Goal: Contribute content: Add original content to the website for others to see

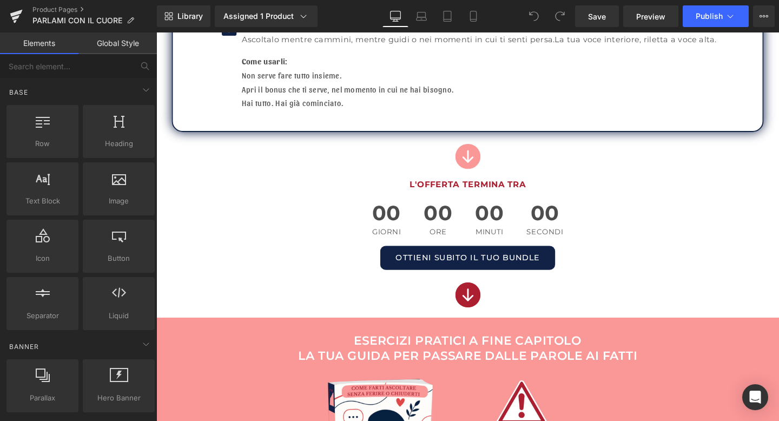
scroll to position [843, 0]
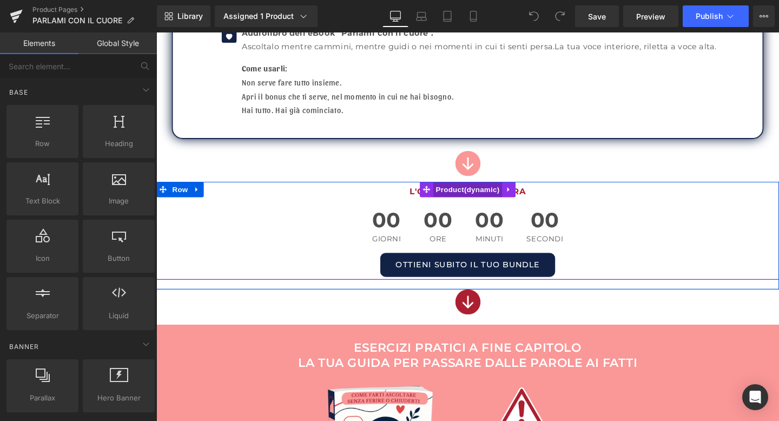
click at [465, 198] on span "Product" at bounding box center [483, 197] width 72 height 16
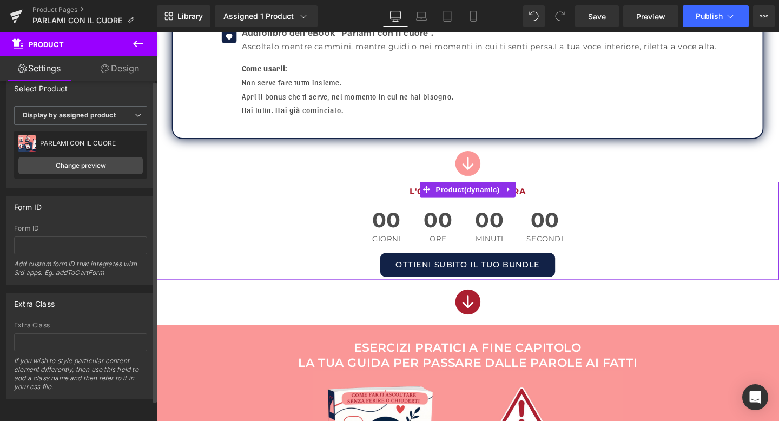
scroll to position [0, 0]
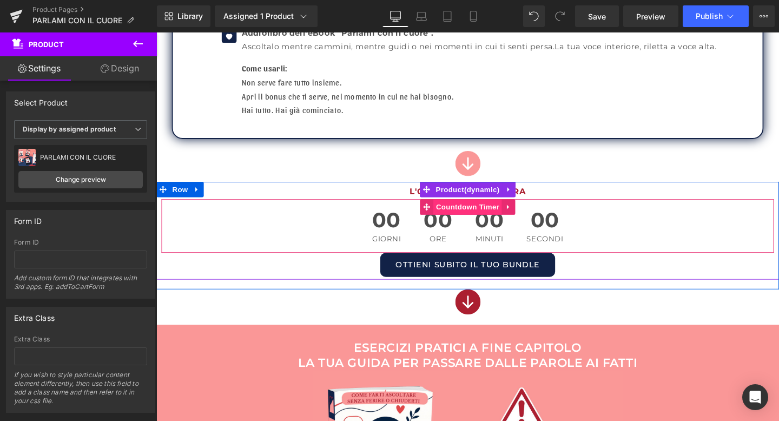
click at [479, 215] on span "Countdown Timer" at bounding box center [483, 216] width 72 height 16
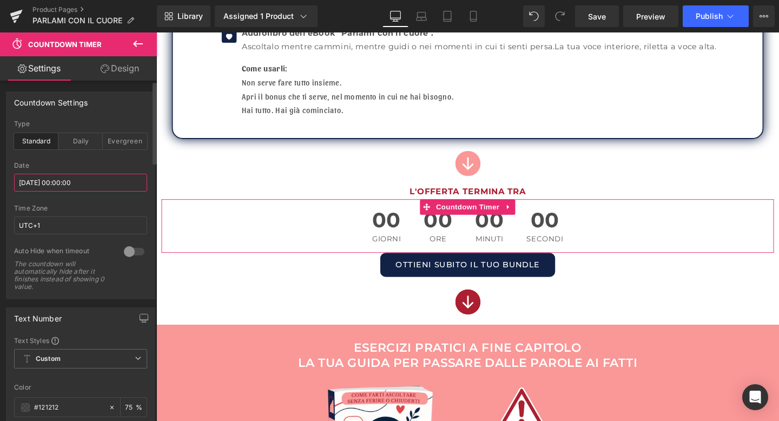
click at [88, 184] on input "[DATE] 00:00:00" at bounding box center [80, 183] width 133 height 18
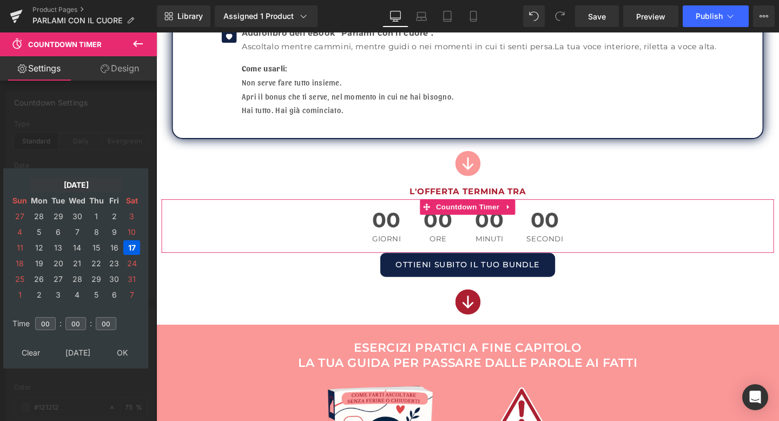
click at [76, 183] on td "[DATE]" at bounding box center [76, 184] width 92 height 15
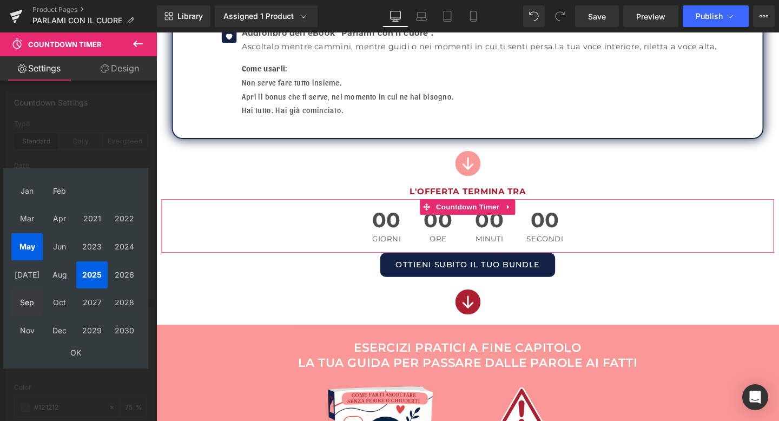
click at [27, 302] on td "Sep" at bounding box center [26, 302] width 31 height 27
click at [75, 352] on td "OK" at bounding box center [75, 352] width 129 height 15
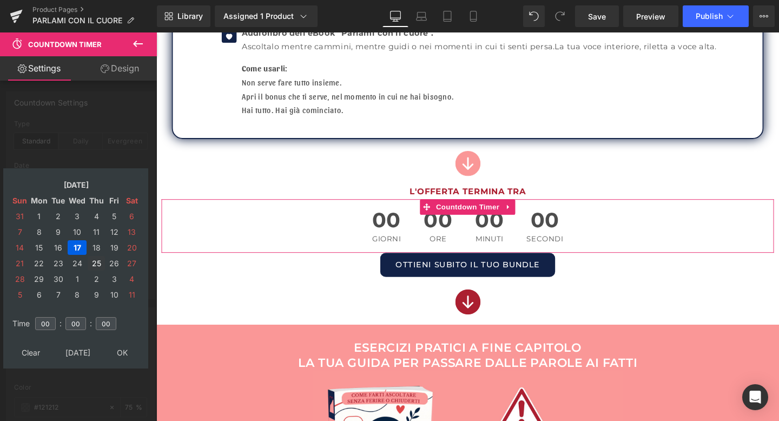
click at [95, 266] on td "25" at bounding box center [96, 263] width 17 height 15
click at [111, 264] on td "26" at bounding box center [114, 263] width 16 height 15
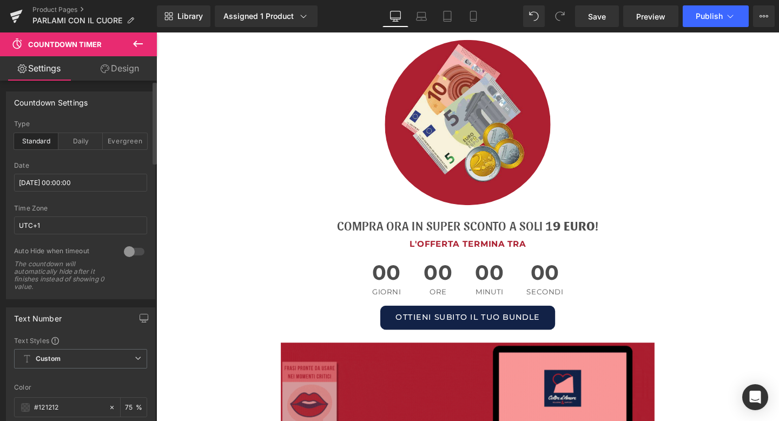
scroll to position [4573, 0]
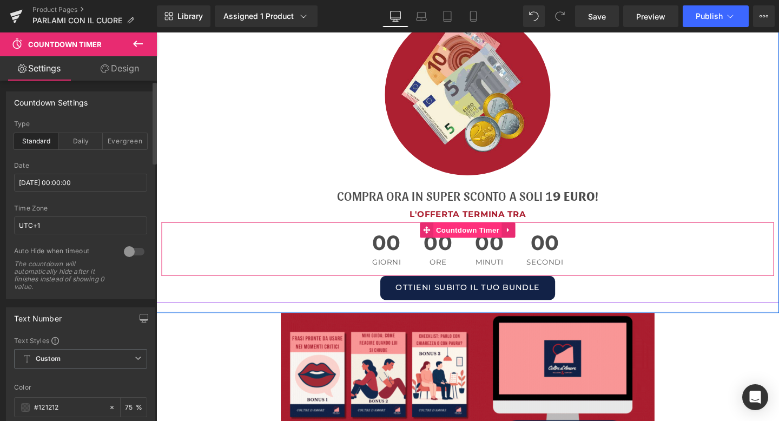
click at [485, 232] on span "Countdown Timer" at bounding box center [483, 240] width 72 height 16
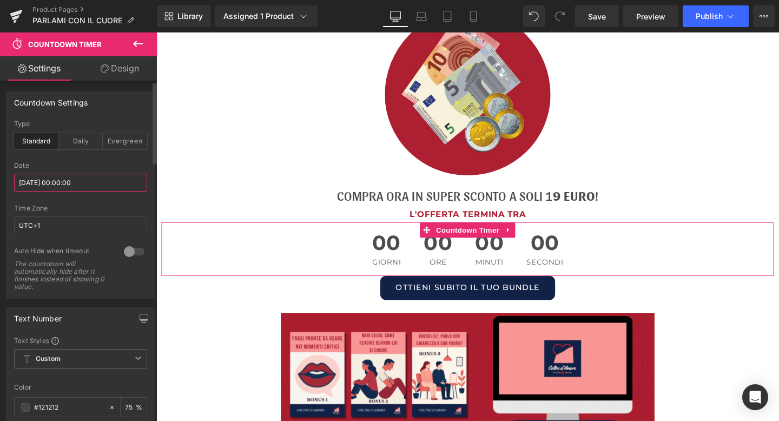
click at [93, 187] on input "[DATE] 00:00:00" at bounding box center [80, 183] width 133 height 18
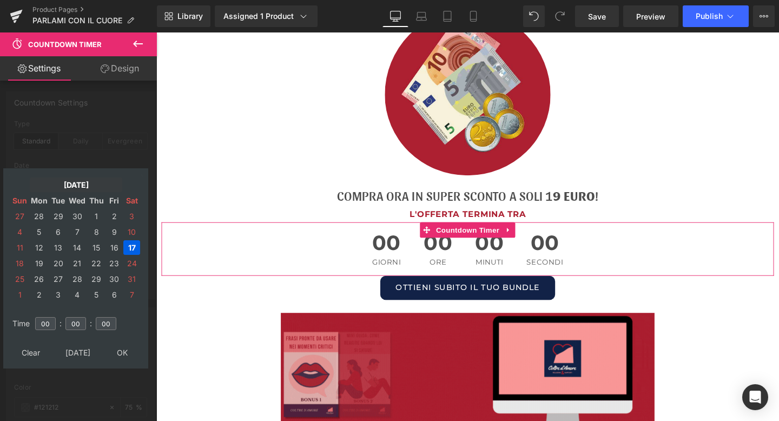
click at [82, 187] on td "[DATE]" at bounding box center [76, 184] width 92 height 15
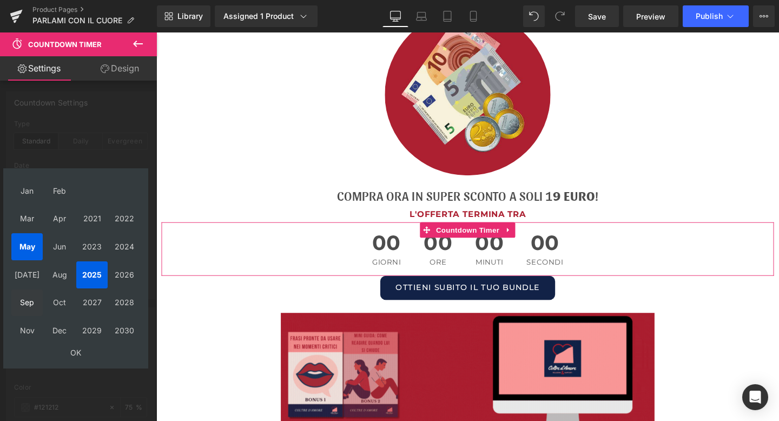
click at [25, 306] on td "Sep" at bounding box center [26, 302] width 31 height 27
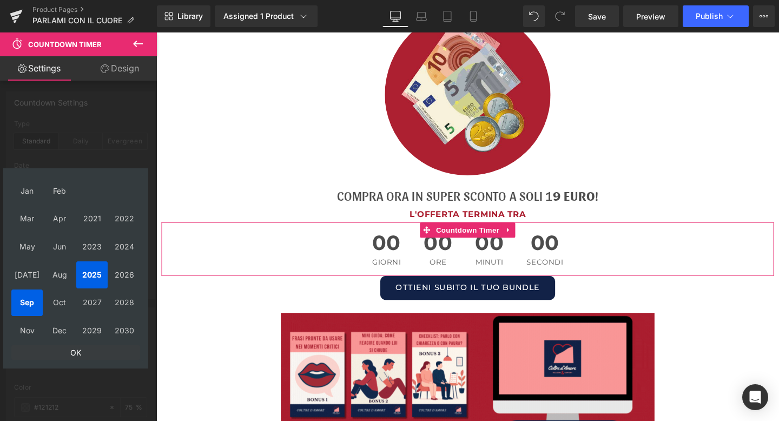
click at [76, 356] on td "OK" at bounding box center [75, 352] width 129 height 15
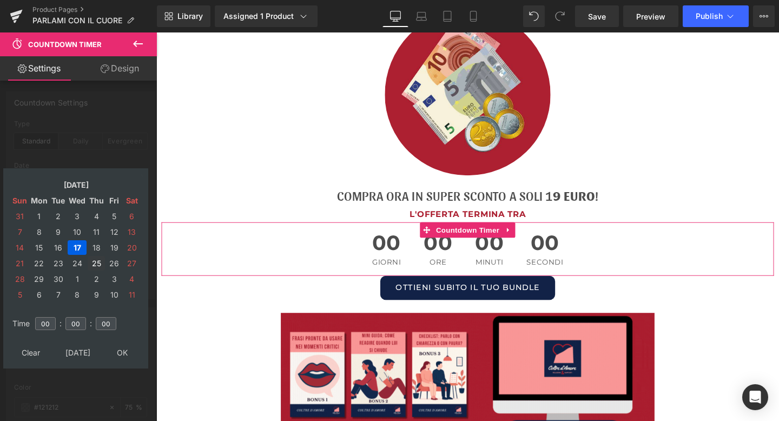
click at [98, 263] on td "25" at bounding box center [96, 263] width 17 height 15
click at [108, 262] on td "26" at bounding box center [114, 263] width 16 height 15
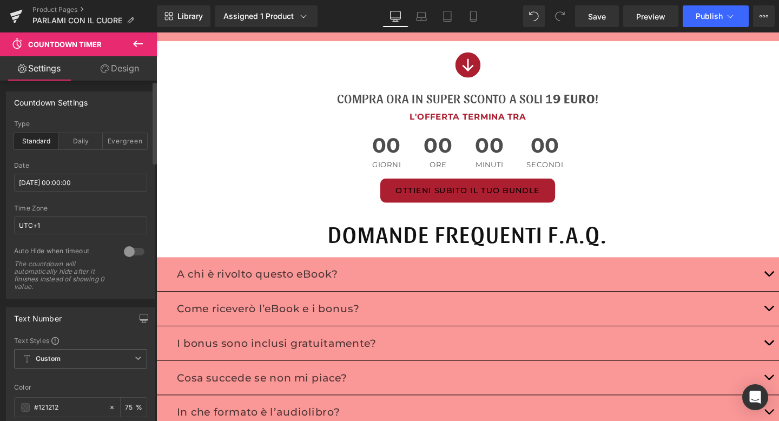
scroll to position [5364, 0]
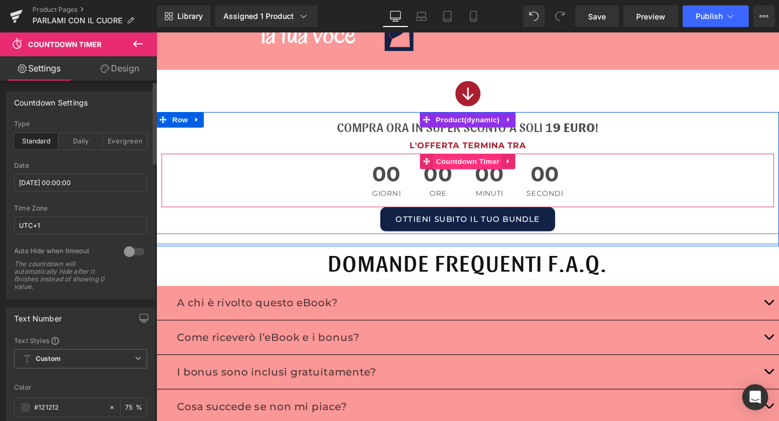
click at [481, 160] on span "Countdown Timer" at bounding box center [483, 168] width 72 height 16
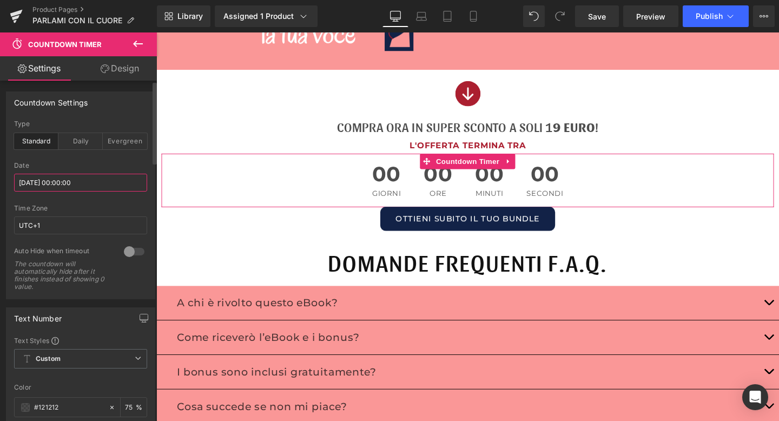
click at [102, 184] on input "[DATE] 00:00:00" at bounding box center [80, 183] width 133 height 18
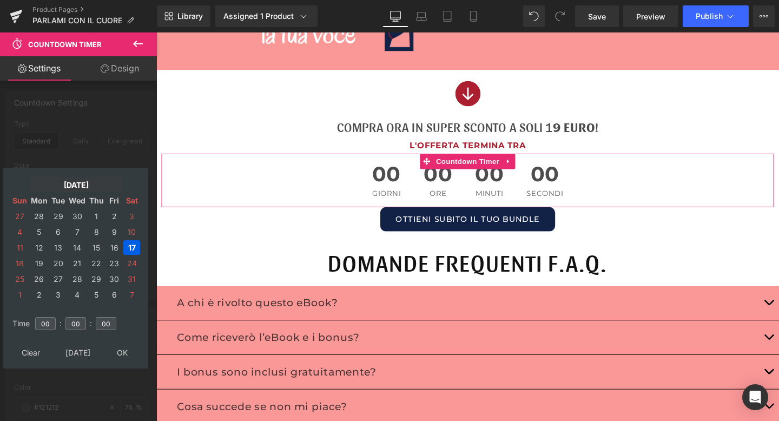
click at [83, 186] on td "[DATE]" at bounding box center [76, 184] width 92 height 15
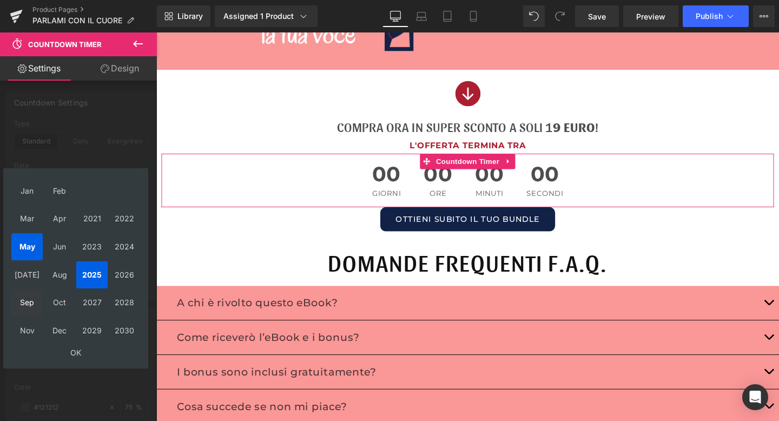
click at [23, 314] on td "Sep" at bounding box center [26, 302] width 31 height 27
click at [80, 347] on td "OK" at bounding box center [75, 352] width 129 height 15
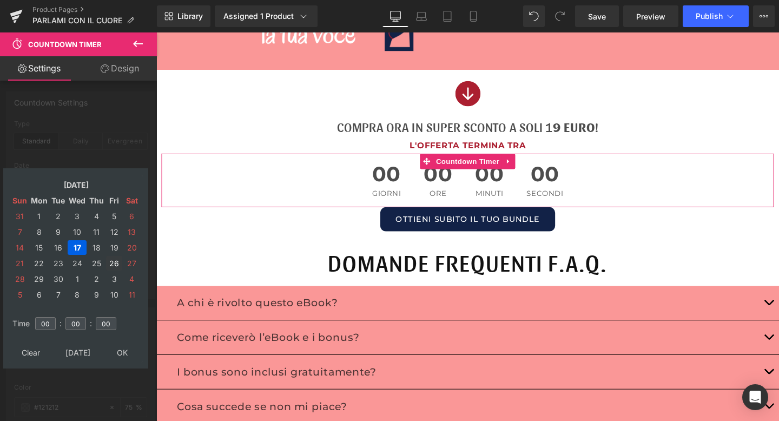
click at [112, 263] on td "26" at bounding box center [114, 263] width 16 height 15
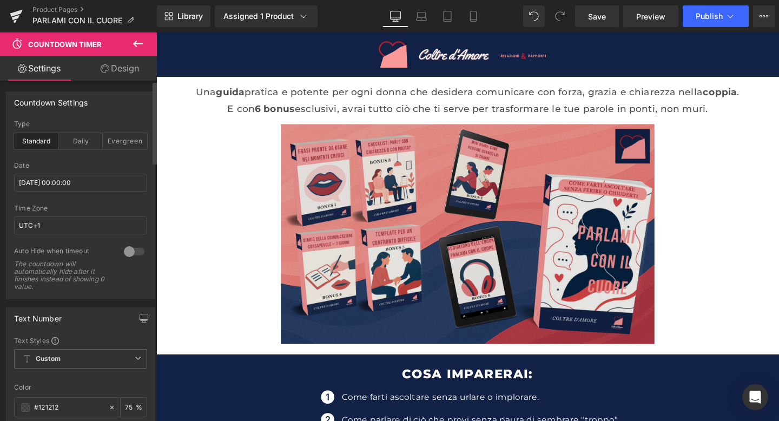
scroll to position [51, 0]
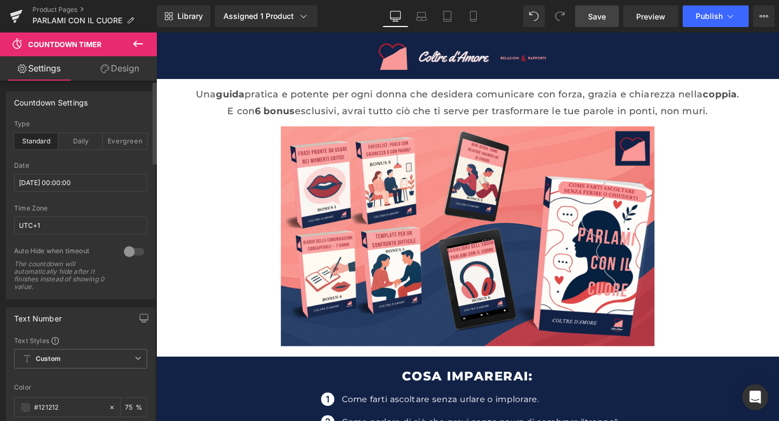
click at [603, 15] on span "Save" at bounding box center [597, 16] width 18 height 11
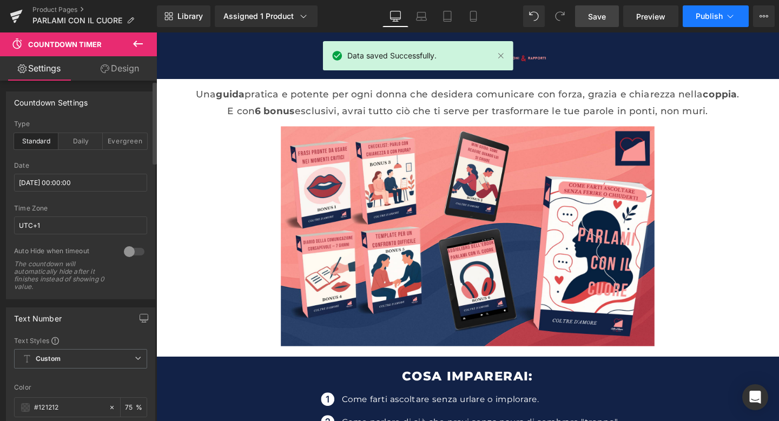
click at [711, 21] on button "Publish" at bounding box center [716, 16] width 66 height 22
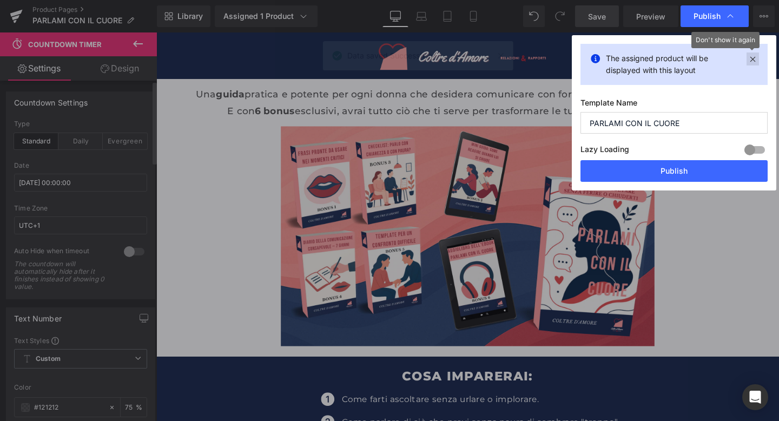
click at [756, 57] on icon at bounding box center [752, 58] width 12 height 13
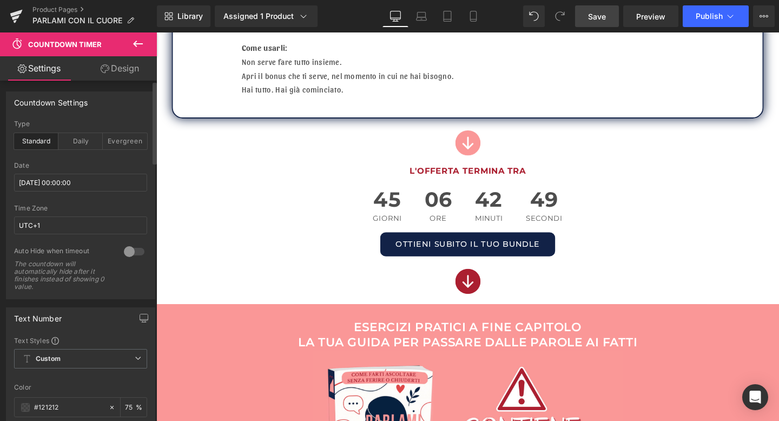
scroll to position [872, 0]
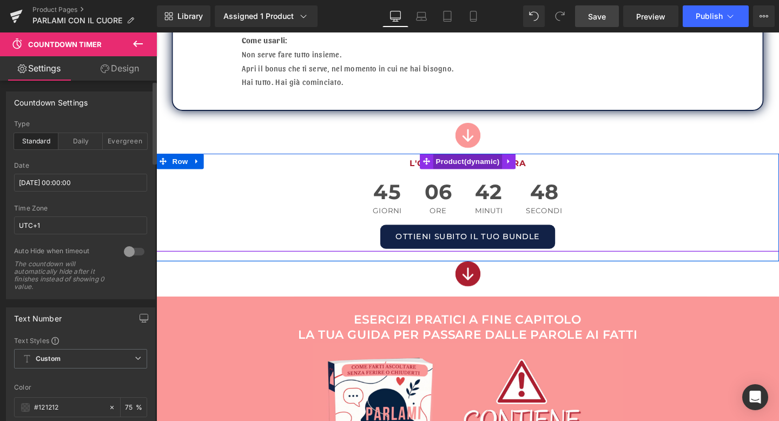
click at [492, 164] on span "Product" at bounding box center [483, 168] width 72 height 16
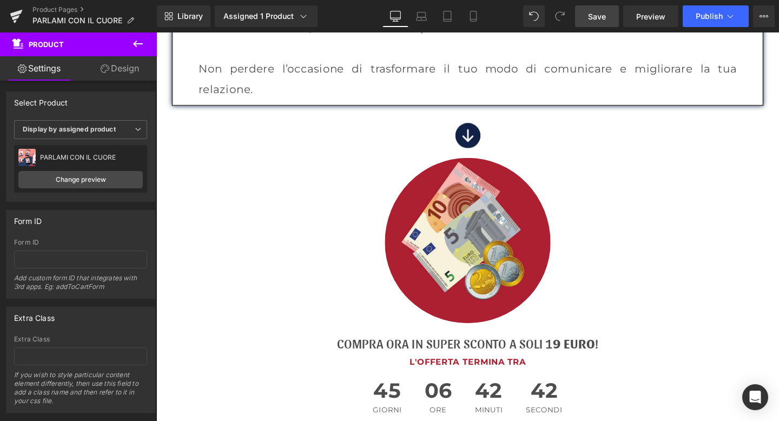
scroll to position [4467, 0]
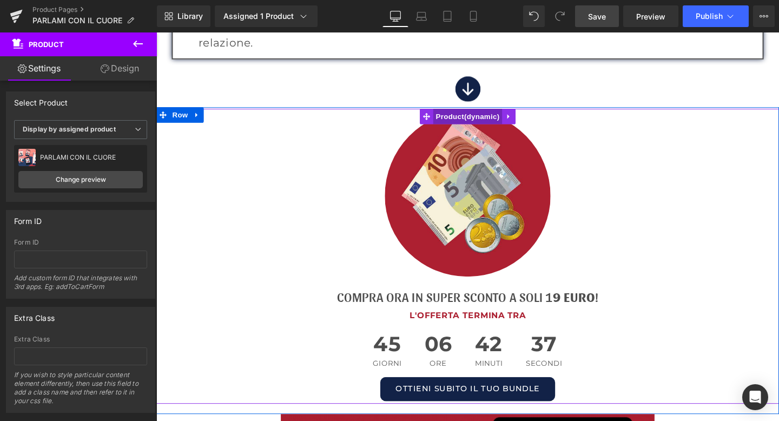
click at [485, 112] on span "Product" at bounding box center [483, 120] width 72 height 16
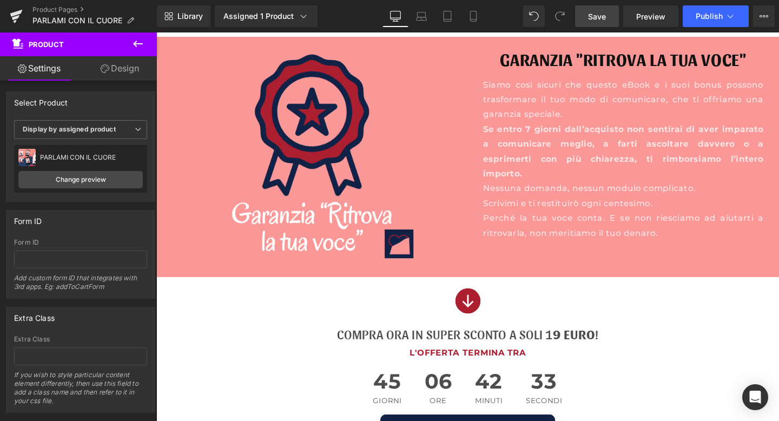
scroll to position [5147, 0]
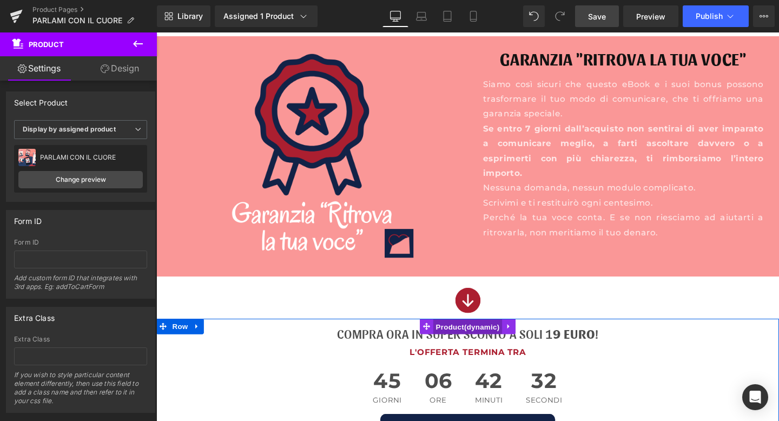
click at [485, 334] on span "Product" at bounding box center [483, 342] width 72 height 16
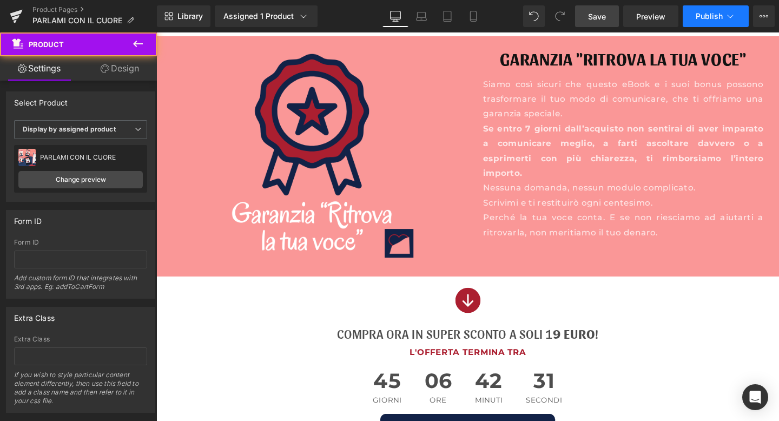
click at [714, 18] on span "Publish" at bounding box center [709, 16] width 27 height 9
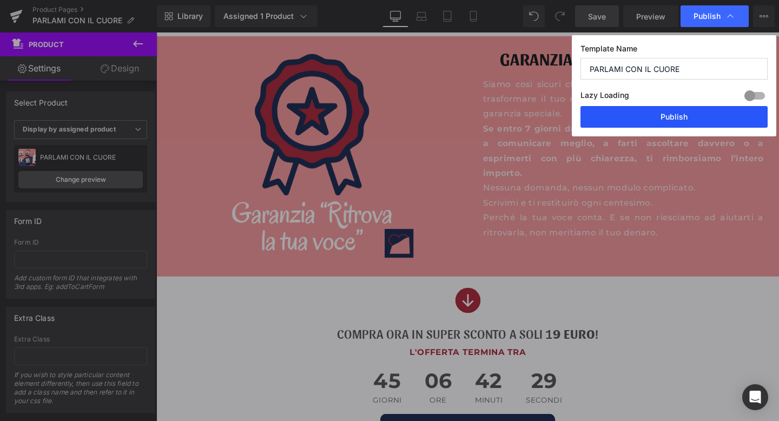
click at [683, 116] on button "Publish" at bounding box center [673, 117] width 187 height 22
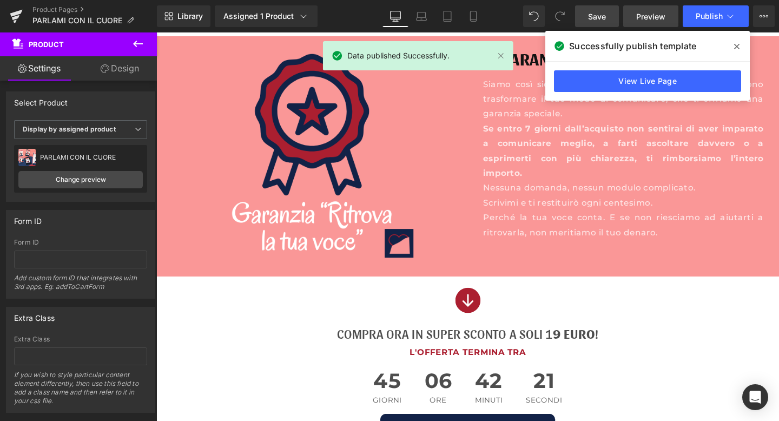
click at [644, 19] on span "Preview" at bounding box center [650, 16] width 29 height 11
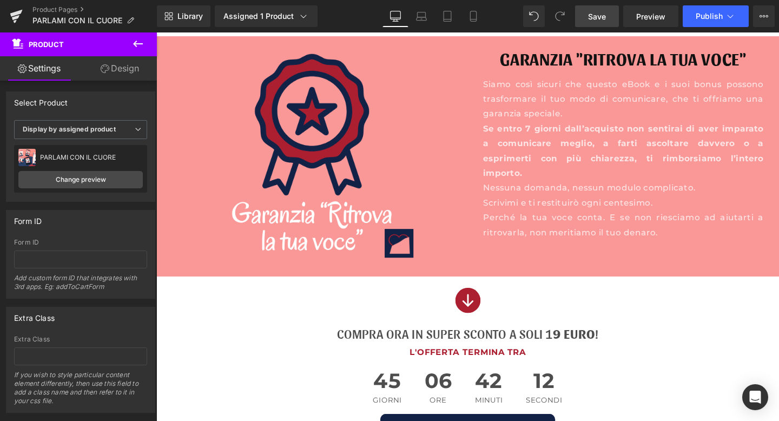
click at [138, 40] on icon at bounding box center [137, 43] width 13 height 13
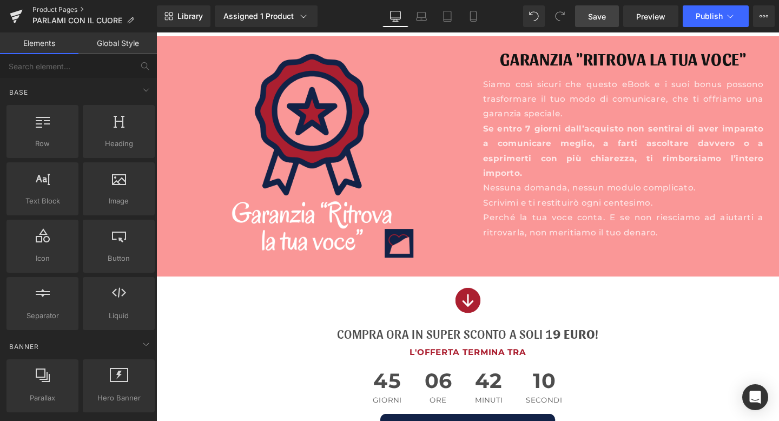
click at [43, 12] on link "Product Pages" at bounding box center [94, 9] width 124 height 9
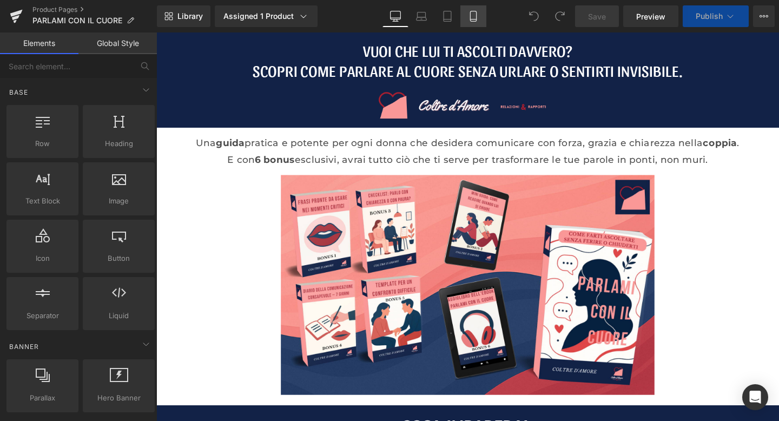
click at [467, 21] on link "Mobile" at bounding box center [473, 16] width 26 height 22
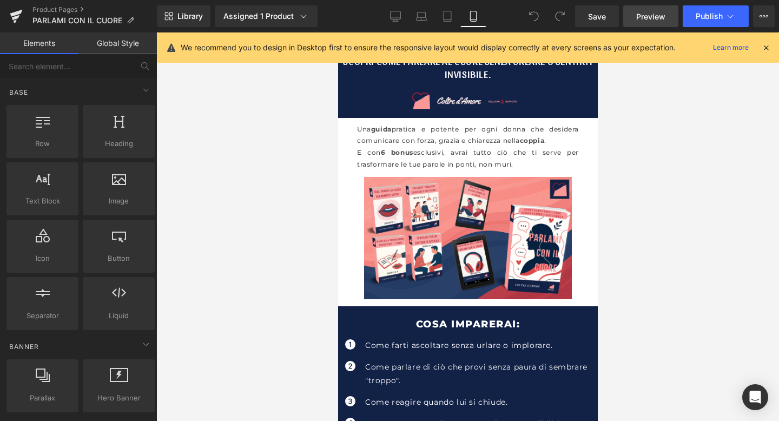
click at [646, 20] on span "Preview" at bounding box center [650, 16] width 29 height 11
